Goal: Task Accomplishment & Management: Use online tool/utility

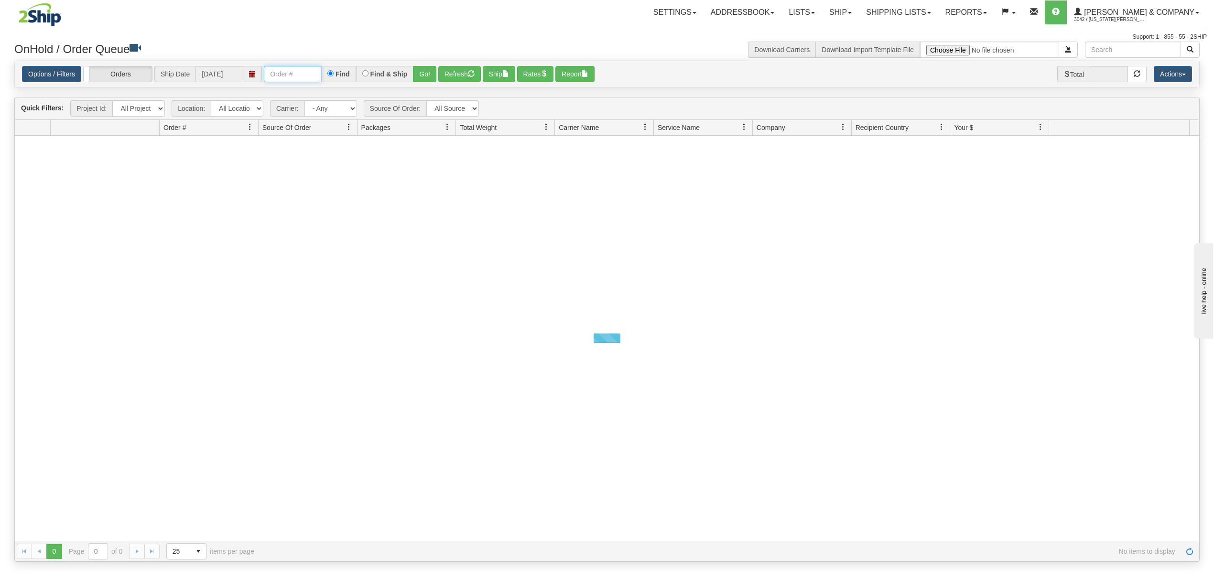
click at [313, 71] on input "text" at bounding box center [292, 74] width 57 height 16
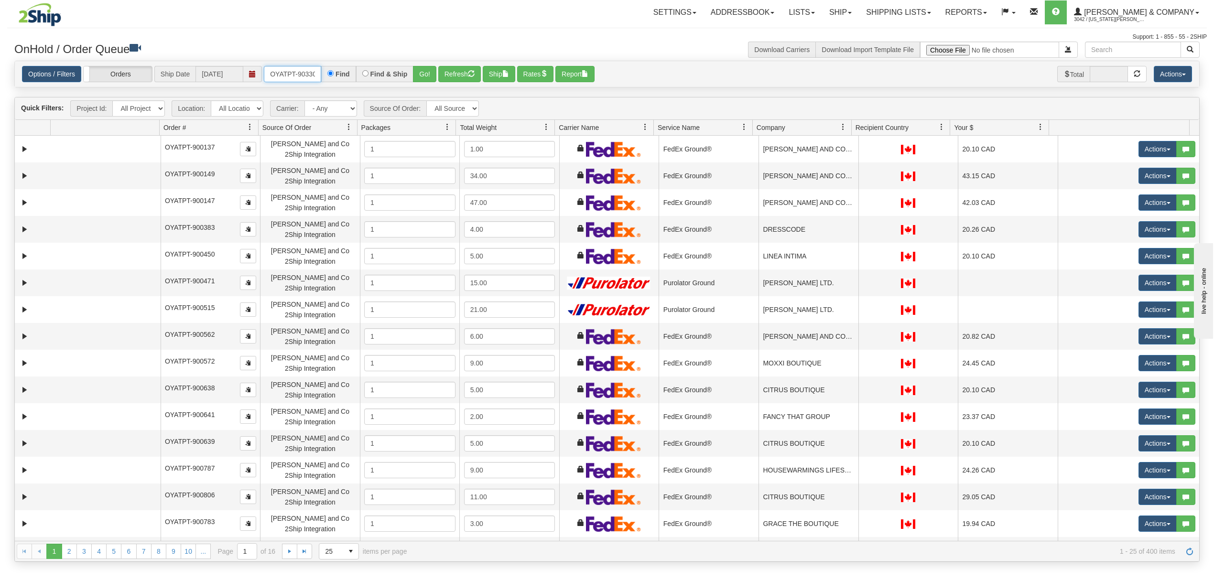
type input "OYATPT-903300"
click at [424, 72] on button "Go!" at bounding box center [424, 74] width 23 height 16
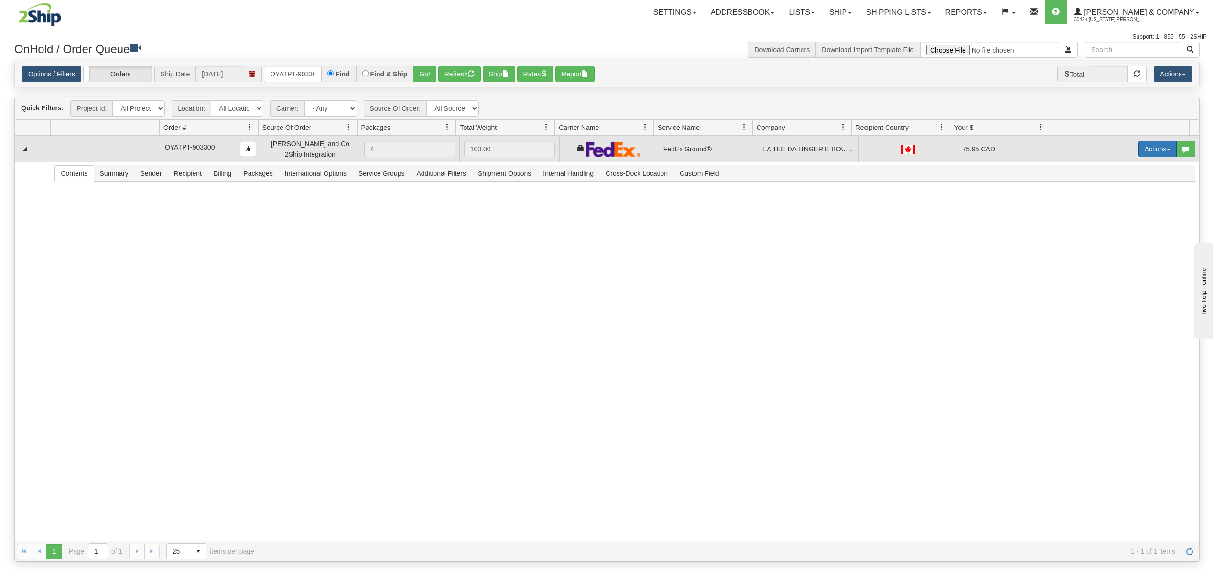
drag, startPoint x: 1150, startPoint y: 144, endPoint x: 1118, endPoint y: 201, distance: 64.6
click at [1150, 145] on button "Actions" at bounding box center [1157, 149] width 38 height 16
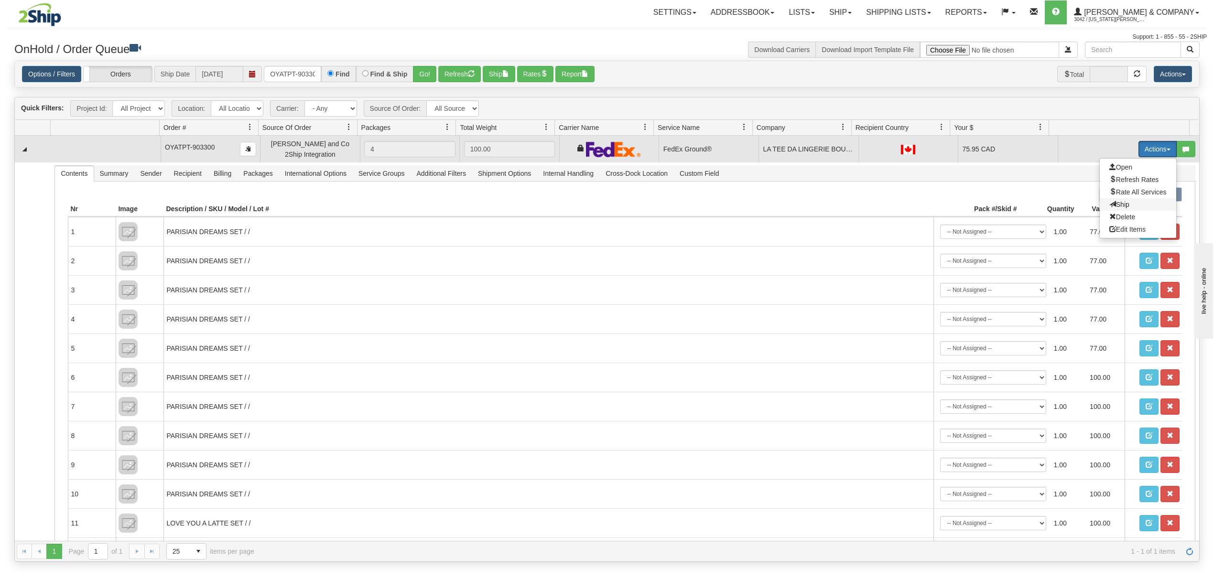
click at [1113, 207] on span "Ship" at bounding box center [1119, 205] width 20 height 8
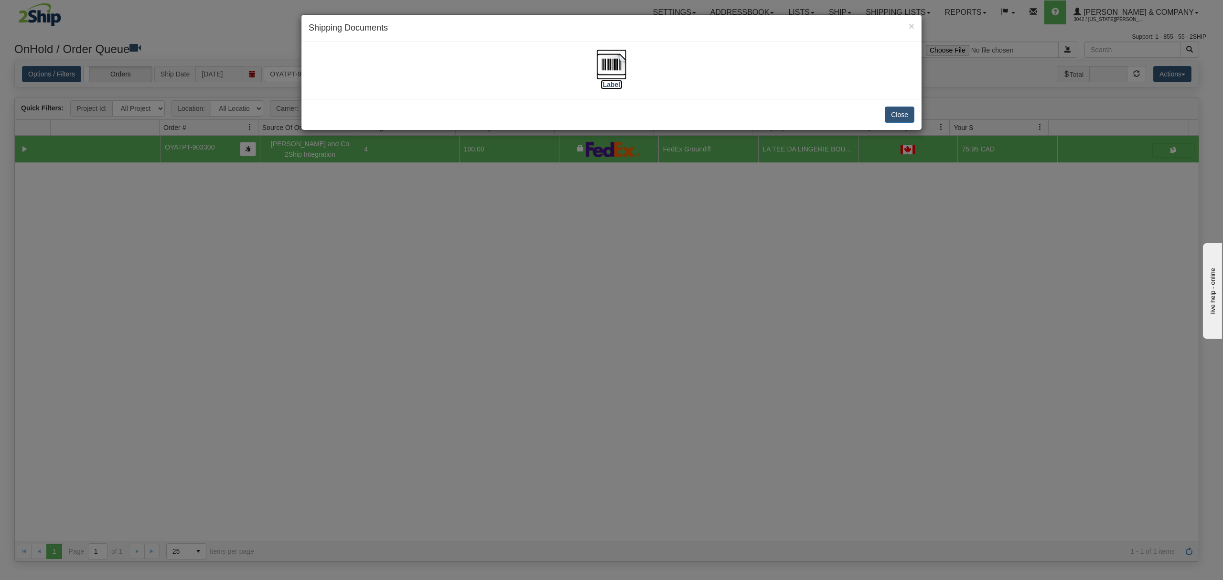
click at [602, 69] on img at bounding box center [611, 64] width 31 height 31
click at [899, 111] on button "Close" at bounding box center [900, 115] width 30 height 16
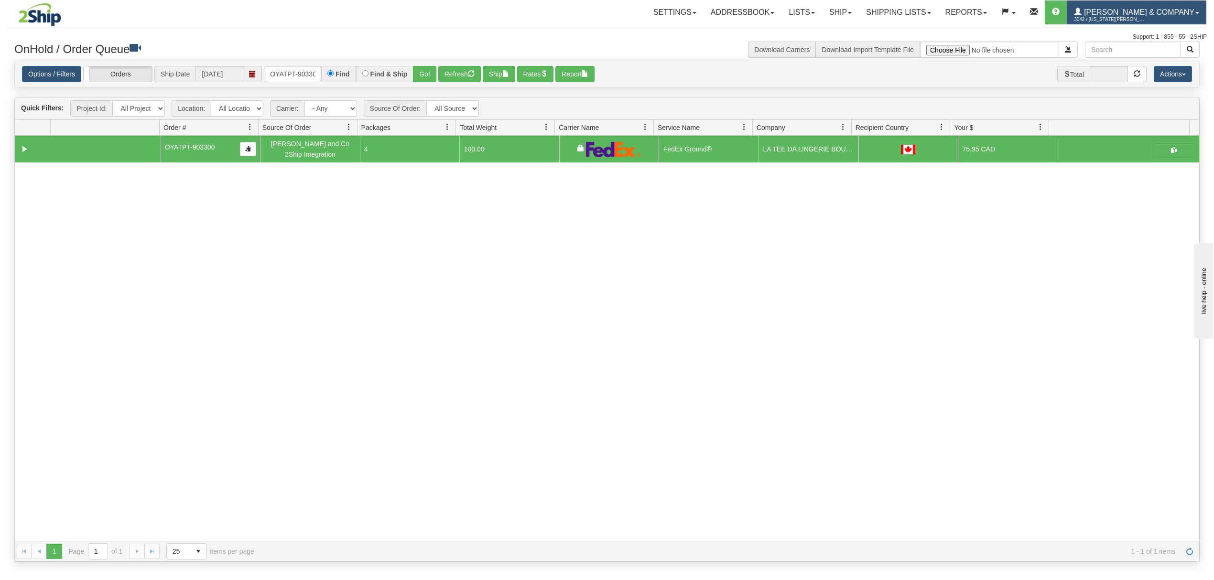
click at [1185, 19] on link "[PERSON_NAME] & Company 3042 / [US_STATE] [PERSON_NAME]" at bounding box center [1137, 12] width 140 height 24
click at [1155, 62] on span "LOG OUT" at bounding box center [1142, 58] width 30 height 8
